Goal: Book appointment/travel/reservation

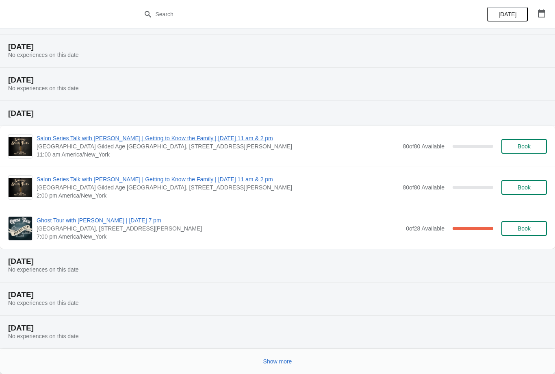
scroll to position [83, 0]
click at [275, 362] on span "Show more" at bounding box center [277, 361] width 29 height 7
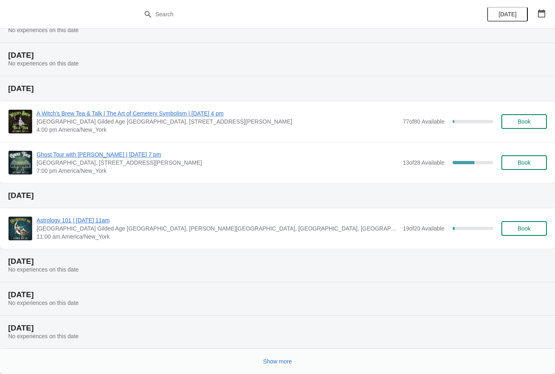
scroll to position [455, 0]
click at [288, 365] on button "Show more" at bounding box center [277, 361] width 35 height 15
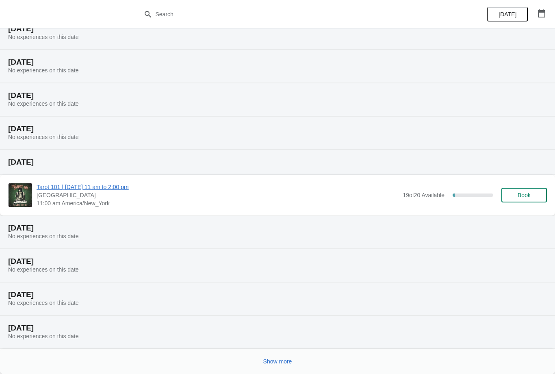
scroll to position [754, 0]
click at [278, 365] on span "Show more" at bounding box center [277, 361] width 29 height 7
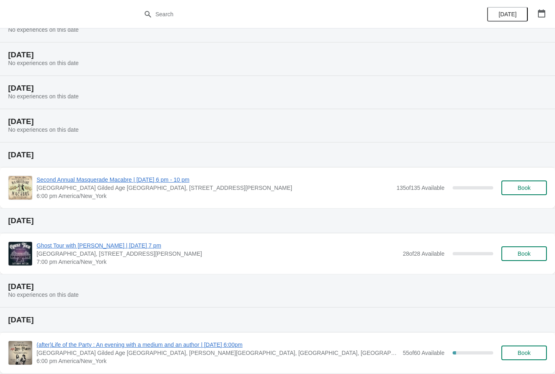
scroll to position [995, 0]
click at [526, 191] on button "Book" at bounding box center [525, 187] width 46 height 15
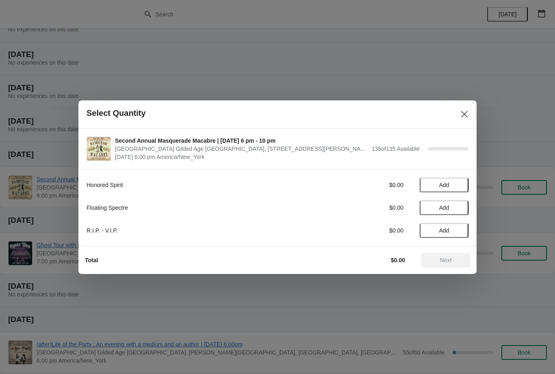
click at [448, 184] on span "Add" at bounding box center [444, 185] width 10 height 7
click at [426, 187] on icon at bounding box center [430, 184] width 9 height 9
click at [446, 207] on span "Add" at bounding box center [444, 207] width 10 height 7
click at [428, 204] on icon at bounding box center [430, 207] width 9 height 9
click at [441, 226] on button "Add" at bounding box center [444, 230] width 49 height 15
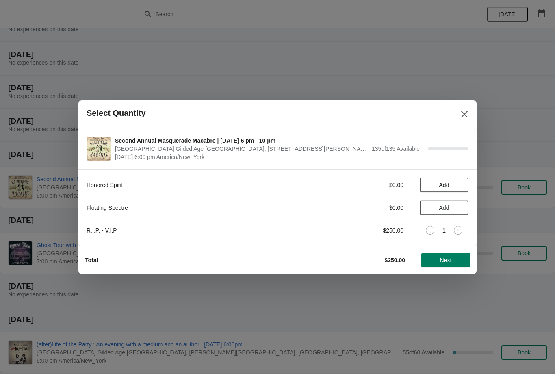
click at [431, 229] on icon at bounding box center [430, 230] width 9 height 9
click at [448, 185] on span "Add" at bounding box center [444, 185] width 10 height 7
click at [445, 256] on button "Next" at bounding box center [446, 260] width 49 height 15
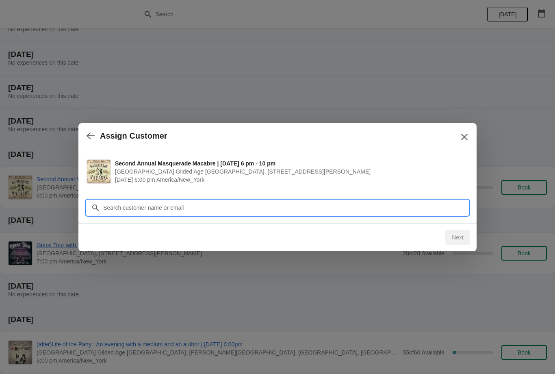
click at [404, 207] on input "Customer" at bounding box center [286, 207] width 366 height 15
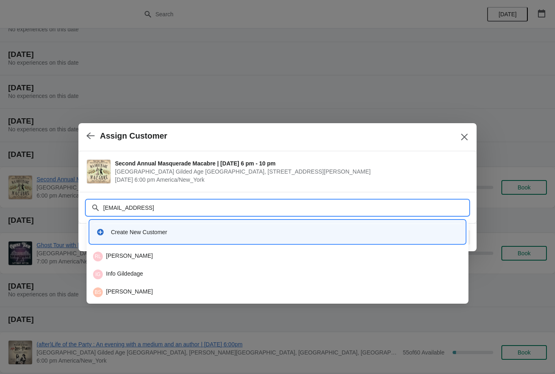
type input "[EMAIL_ADDRESS][DOMAIN_NAME]"
click at [130, 228] on div "Create New Customer" at bounding box center [285, 232] width 348 height 8
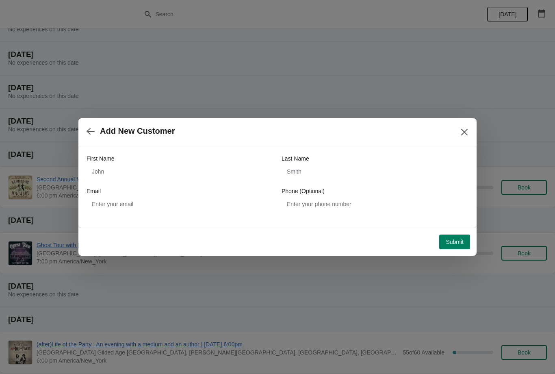
click at [456, 244] on span "Submit" at bounding box center [455, 242] width 18 height 7
click at [455, 239] on div "Loading Submit" at bounding box center [454, 242] width 31 height 15
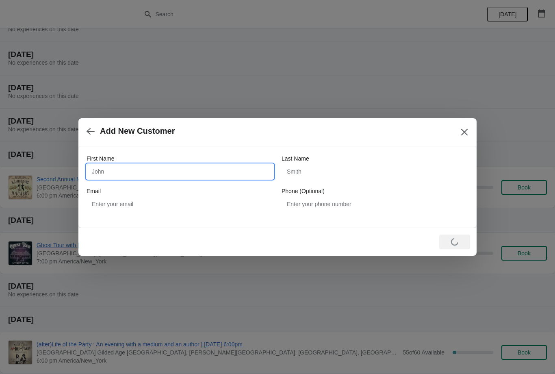
click at [182, 177] on input "First Name" at bounding box center [180, 171] width 187 height 15
type input "[PERSON_NAME]"
click at [337, 172] on input "Last Name" at bounding box center [375, 171] width 187 height 15
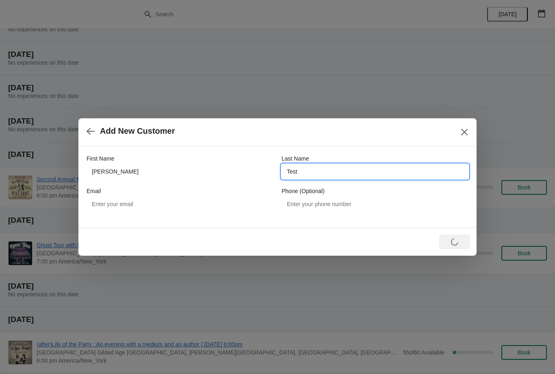
type input "Test"
click at [453, 243] on div "Loading Submit" at bounding box center [454, 242] width 31 height 15
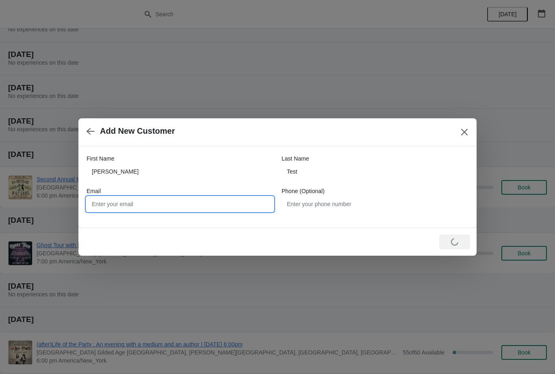
click at [209, 205] on input "Email" at bounding box center [180, 204] width 187 height 15
type input "[EMAIL_ADDRESS][DOMAIN_NAME]"
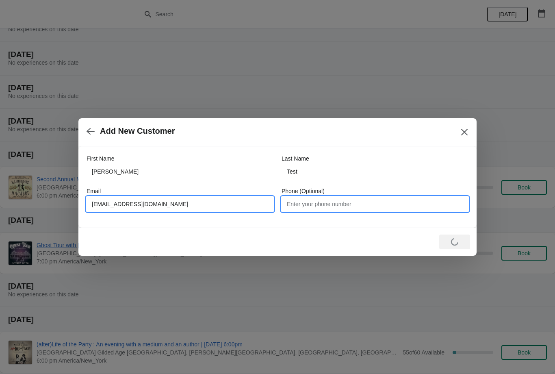
click at [327, 206] on input "Phone (Optional)" at bounding box center [375, 204] width 187 height 15
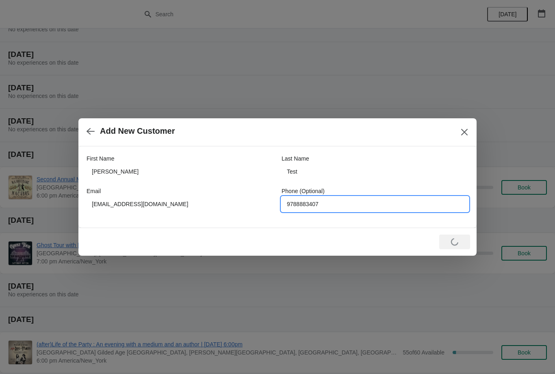
type input "9788883407"
click at [465, 136] on button "Close" at bounding box center [464, 132] width 15 height 15
